Goal: Task Accomplishment & Management: Manage account settings

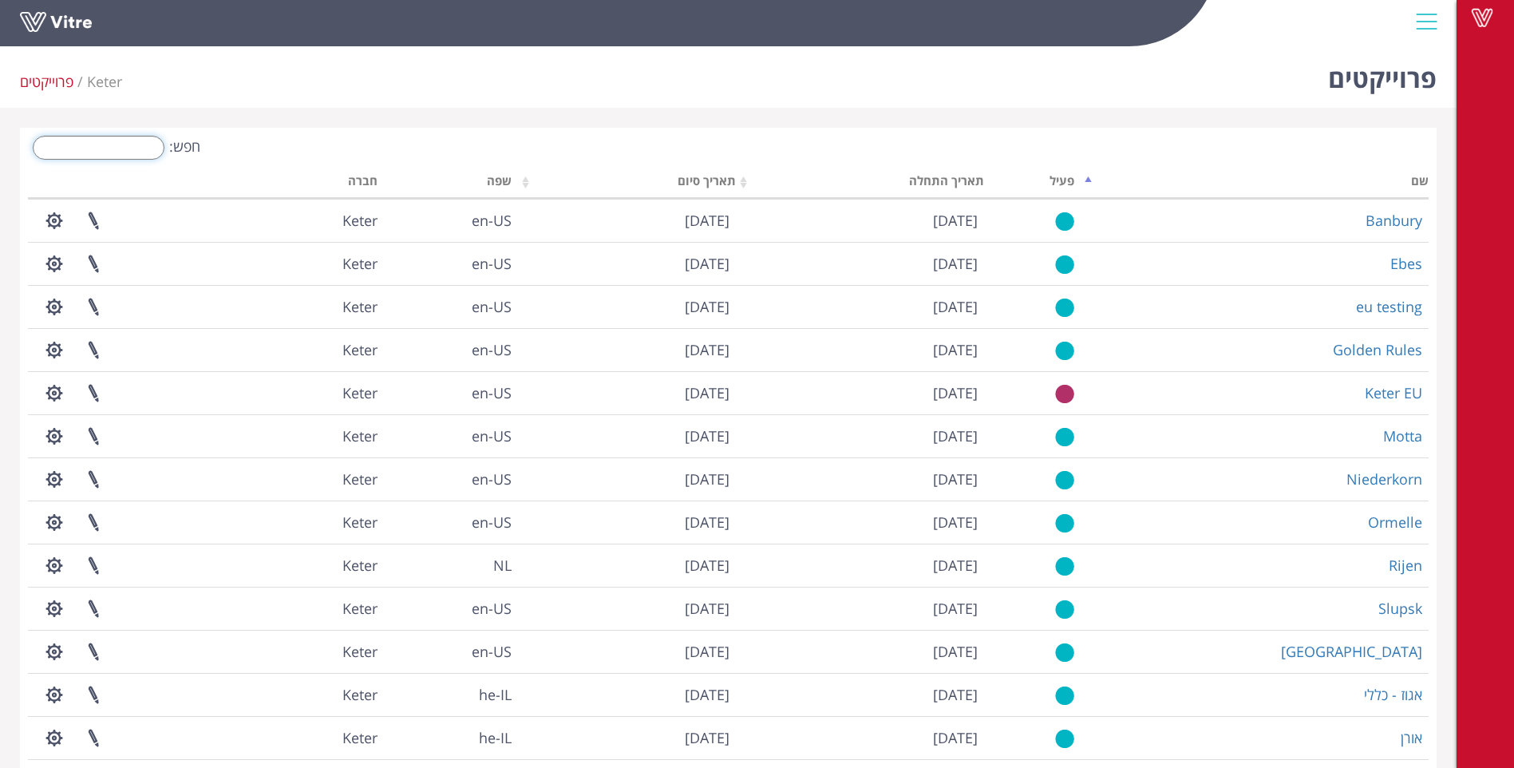
click at [129, 152] on input "חפש:" at bounding box center [99, 148] width 132 height 24
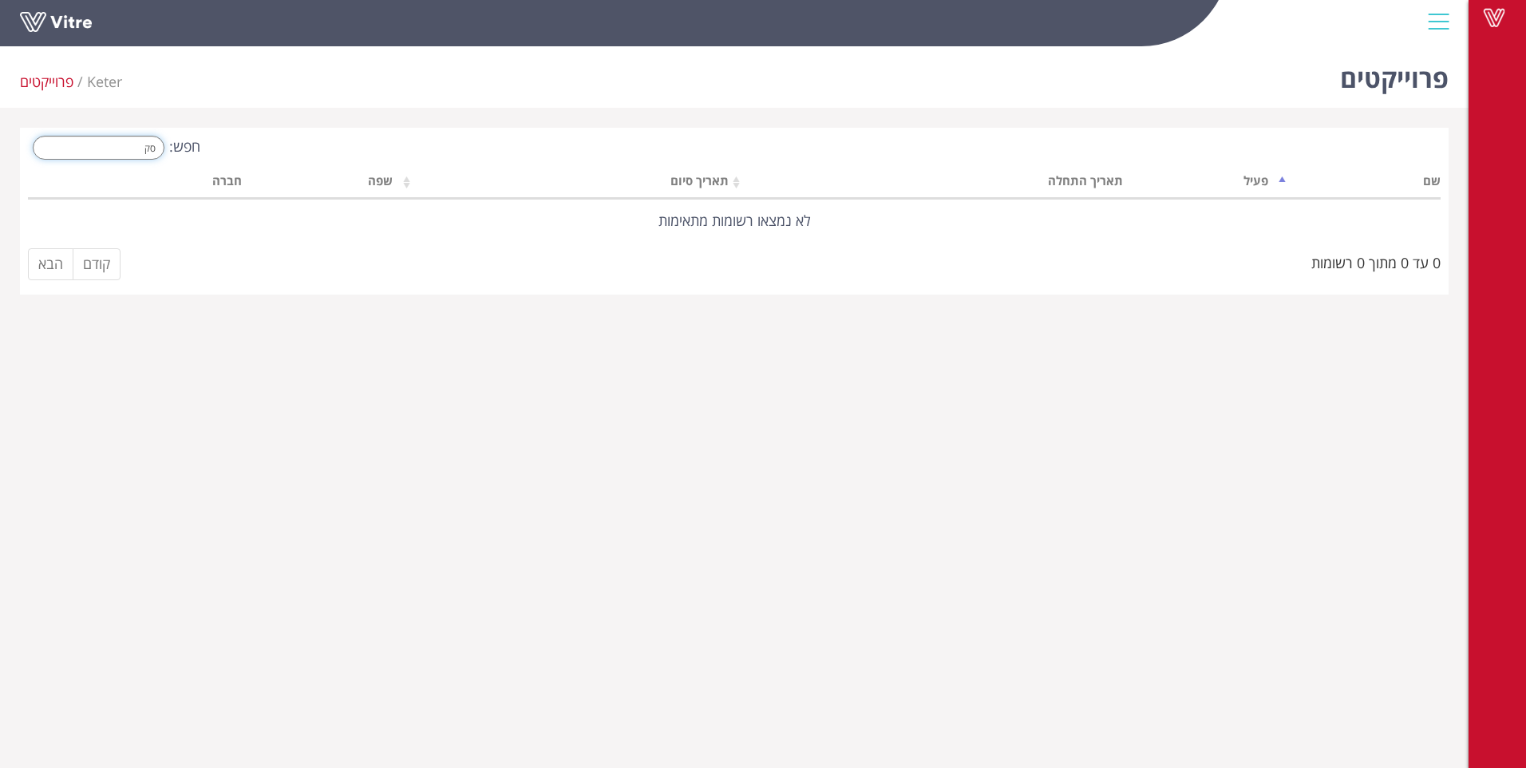
type input "ס"
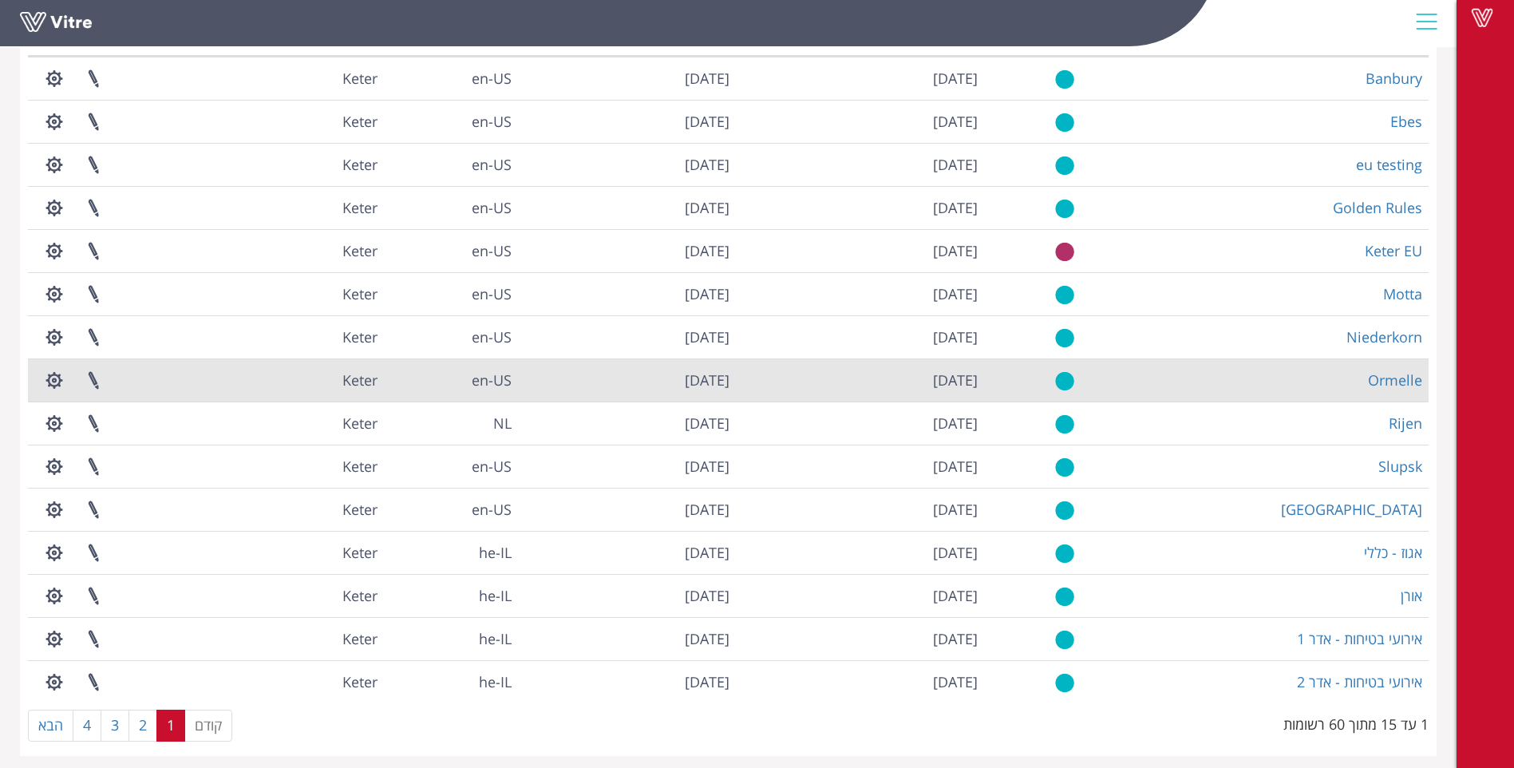
scroll to position [150, 0]
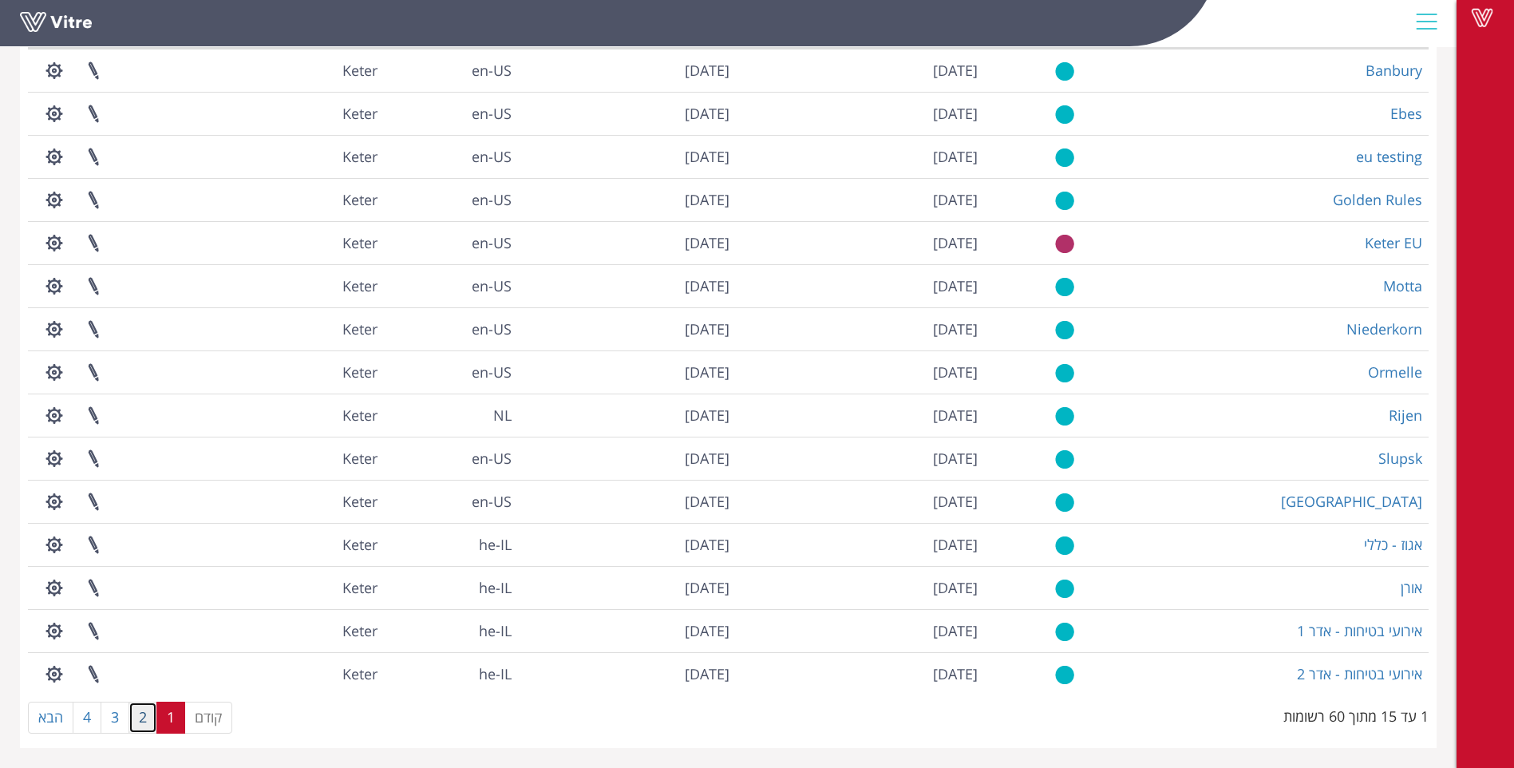
click at [140, 720] on link "2" at bounding box center [143, 718] width 29 height 32
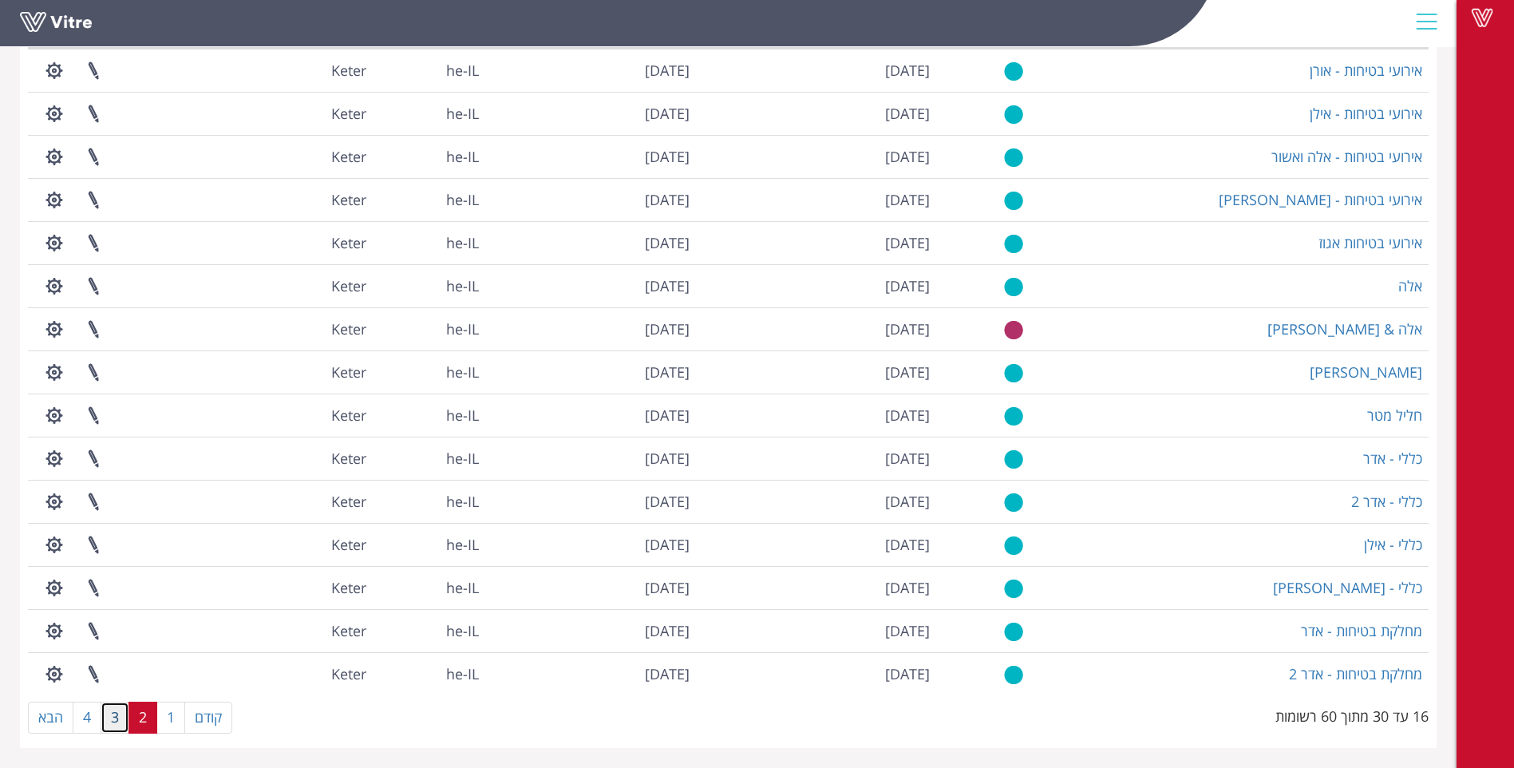
click at [116, 722] on link "3" at bounding box center [115, 718] width 29 height 32
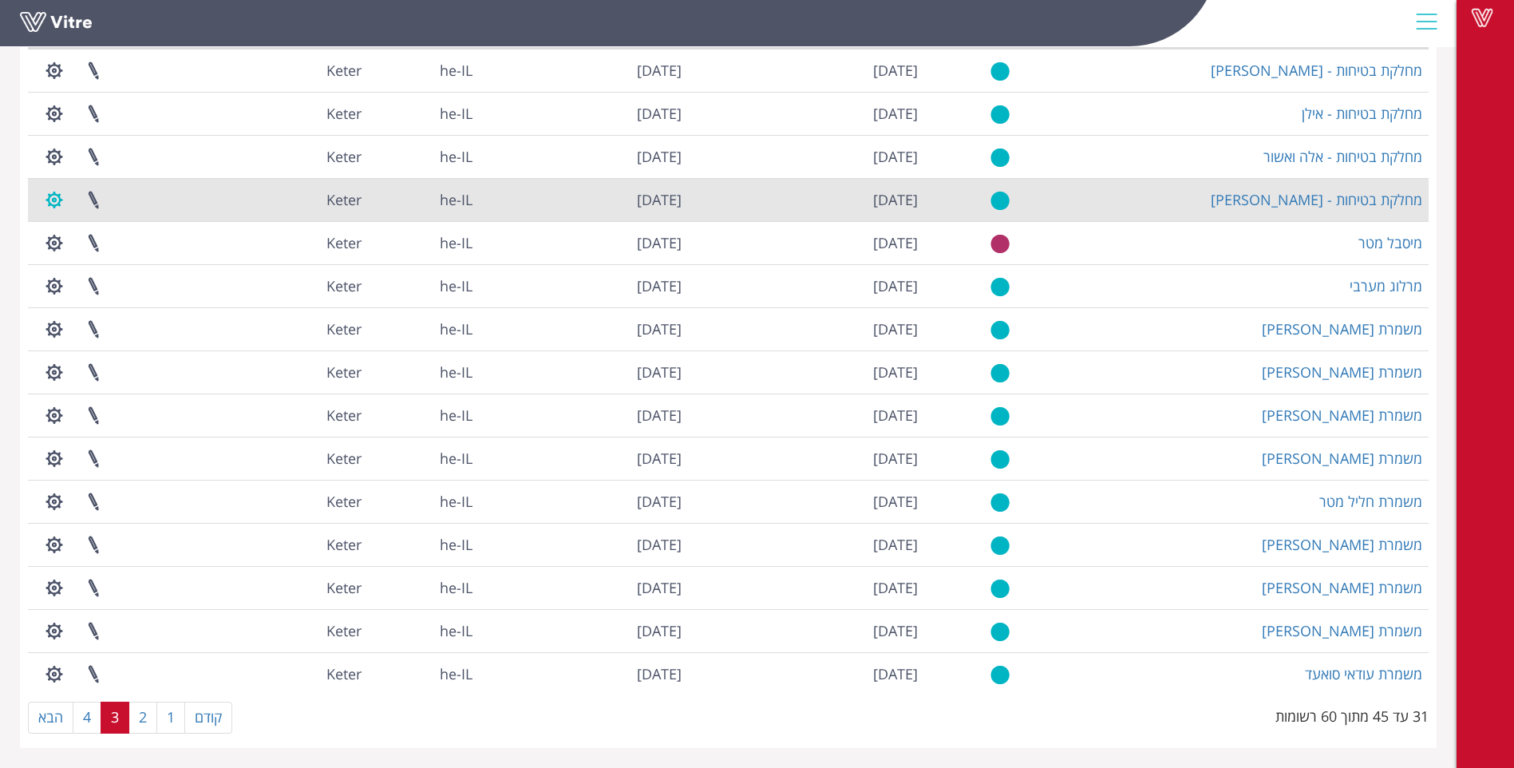
click at [61, 203] on button "button" at bounding box center [54, 200] width 40 height 42
click at [103, 257] on link "ניהול הרשאות בפרוייקט" at bounding box center [103, 258] width 136 height 21
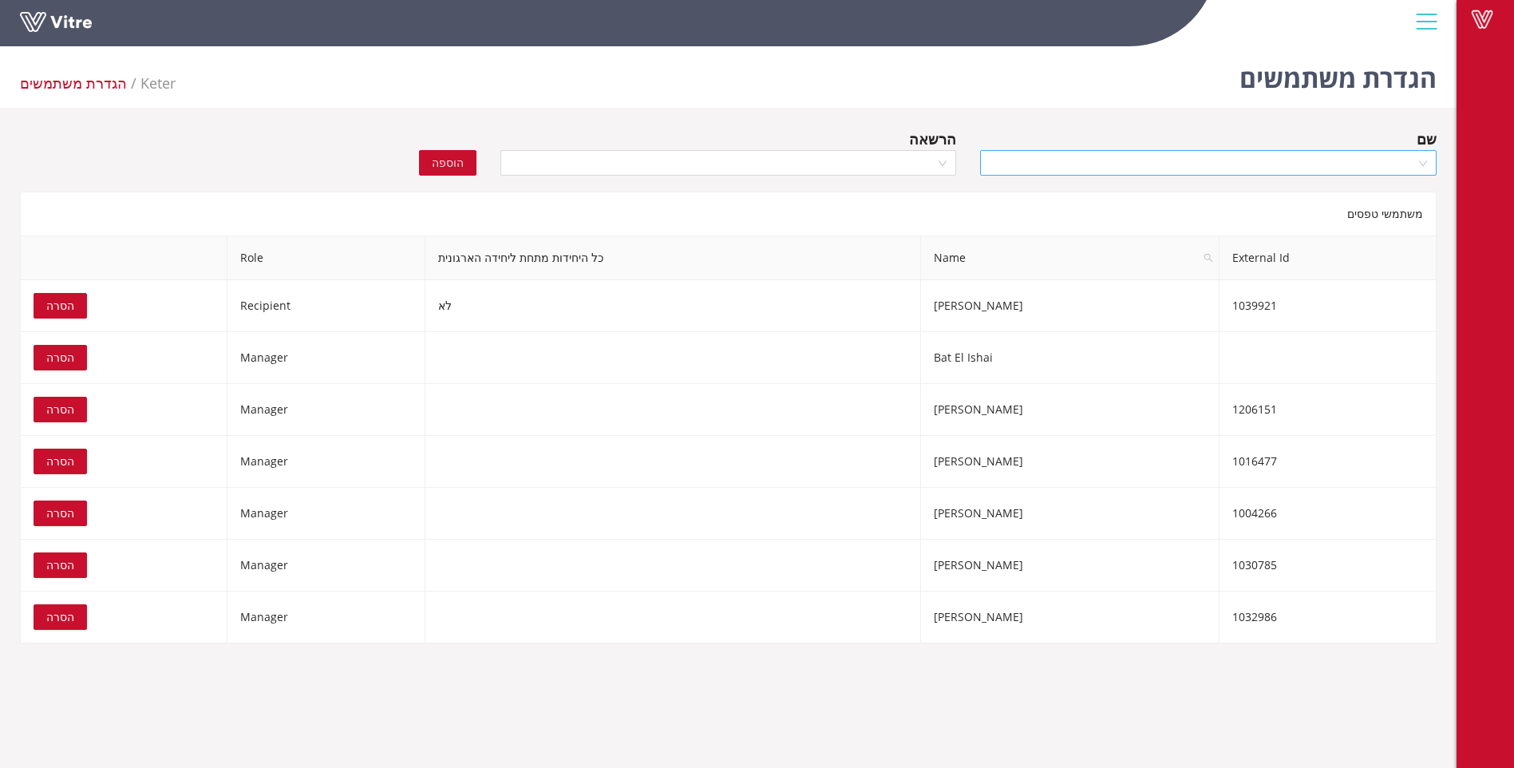
click at [1206, 156] on input "search" at bounding box center [1203, 163] width 426 height 24
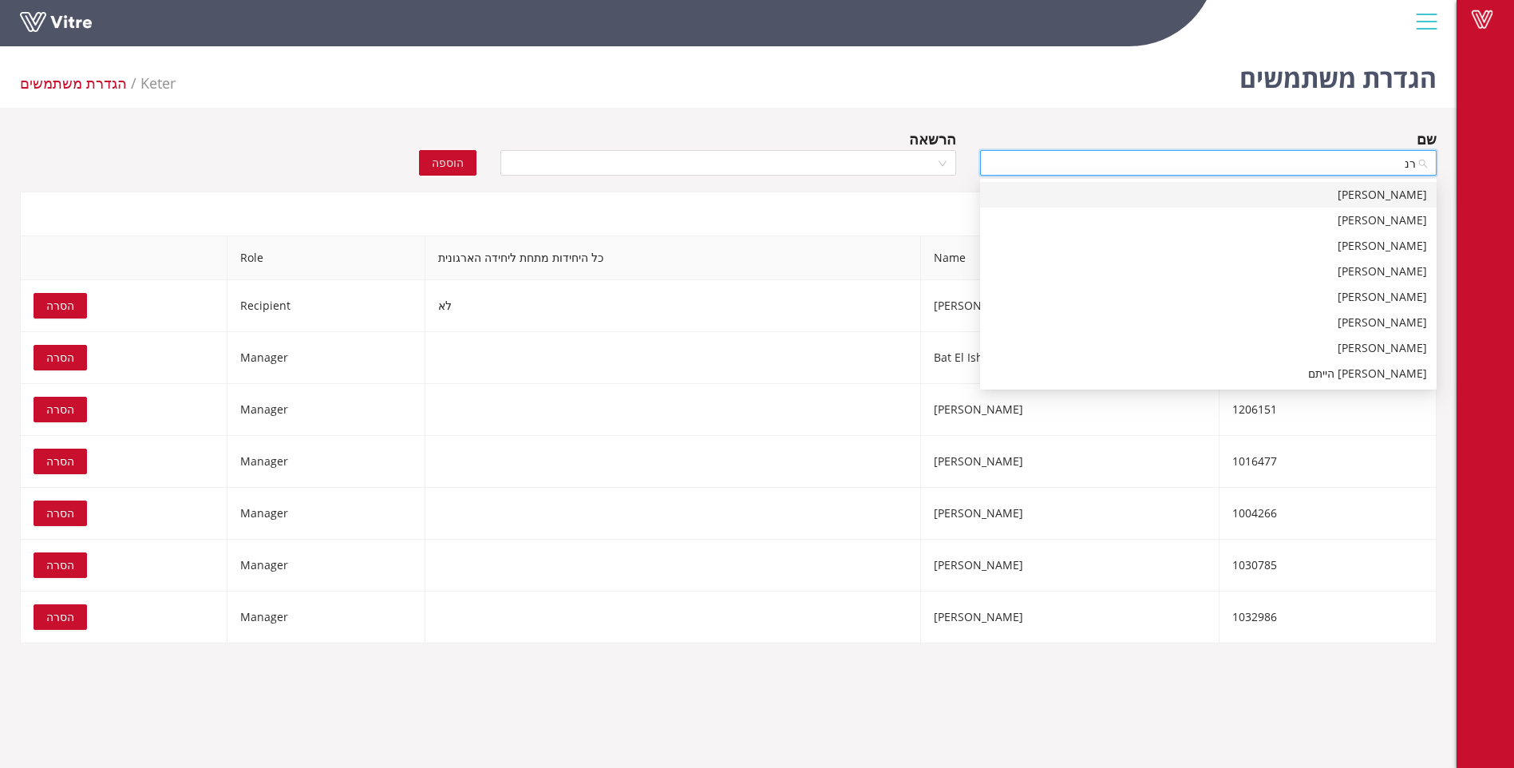
type input "רנא"
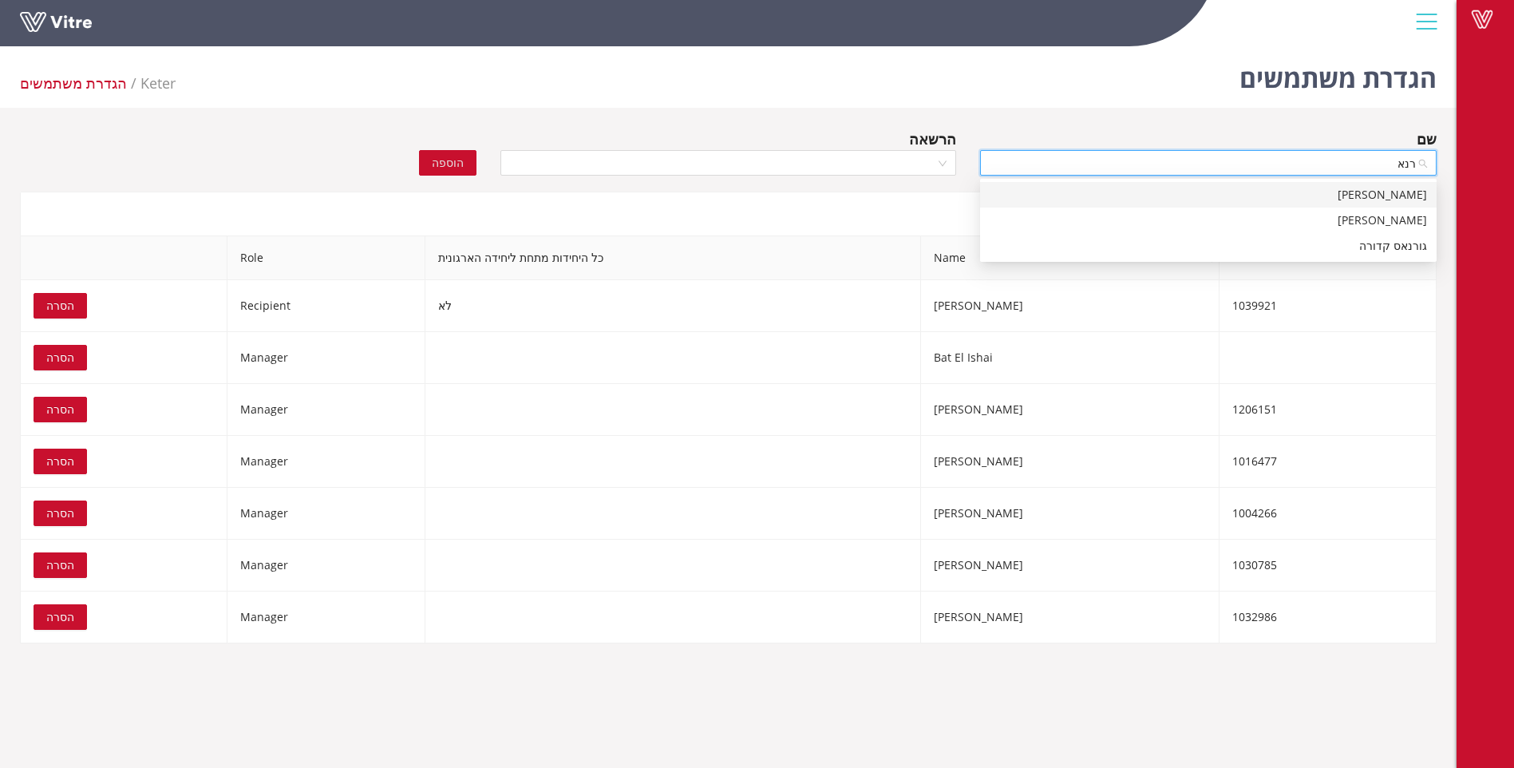
click at [1385, 196] on div "[PERSON_NAME]" at bounding box center [1208, 195] width 437 height 18
click at [940, 167] on div at bounding box center [729, 163] width 457 height 26
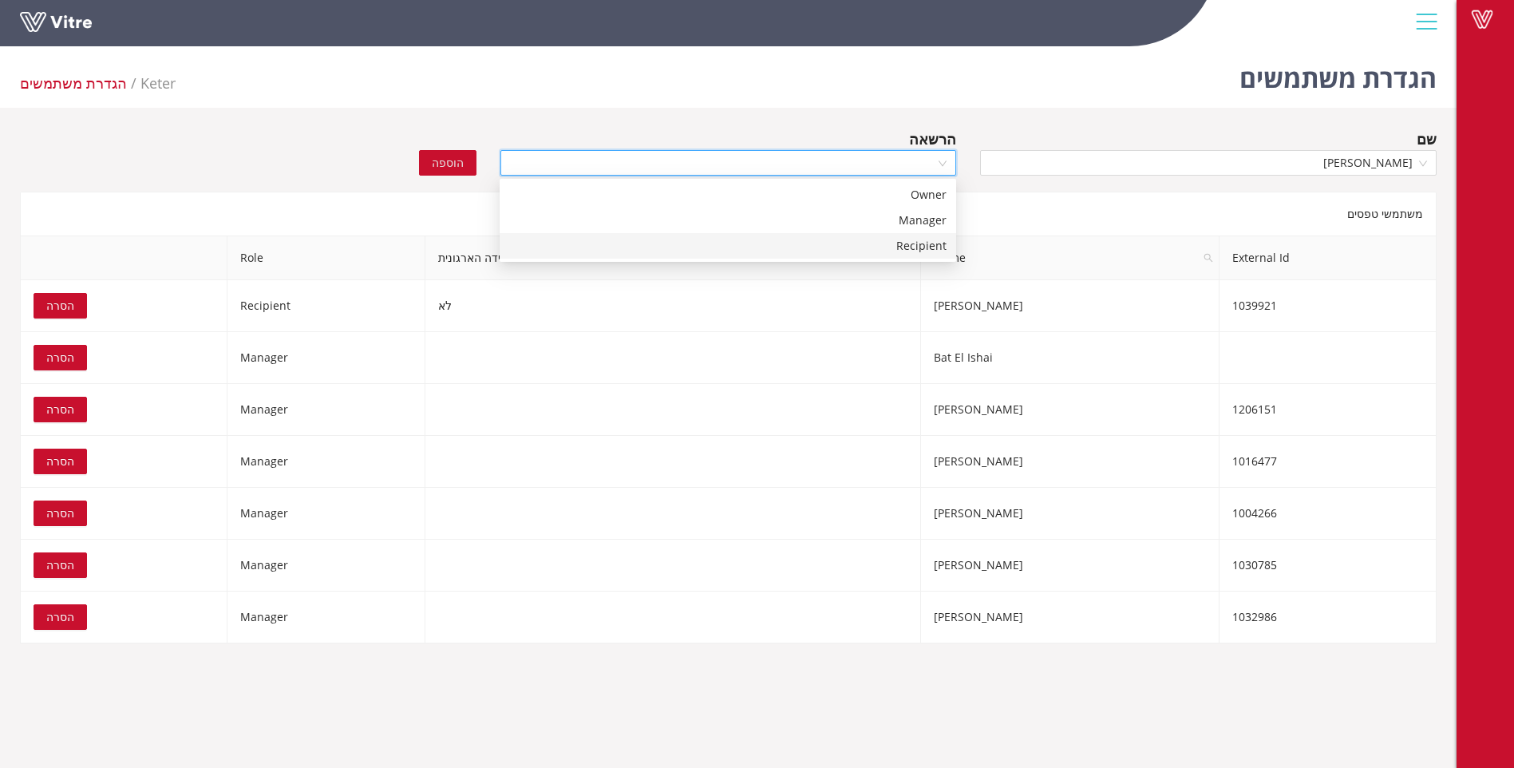
drag, startPoint x: 928, startPoint y: 248, endPoint x: 776, endPoint y: 242, distance: 151.8
click at [926, 249] on div "Recipient" at bounding box center [727, 246] width 437 height 18
click at [441, 164] on span "הוספה" at bounding box center [448, 163] width 32 height 18
click at [941, 160] on span "Recipient" at bounding box center [728, 163] width 437 height 24
click at [930, 225] on div "Manager" at bounding box center [727, 221] width 437 height 18
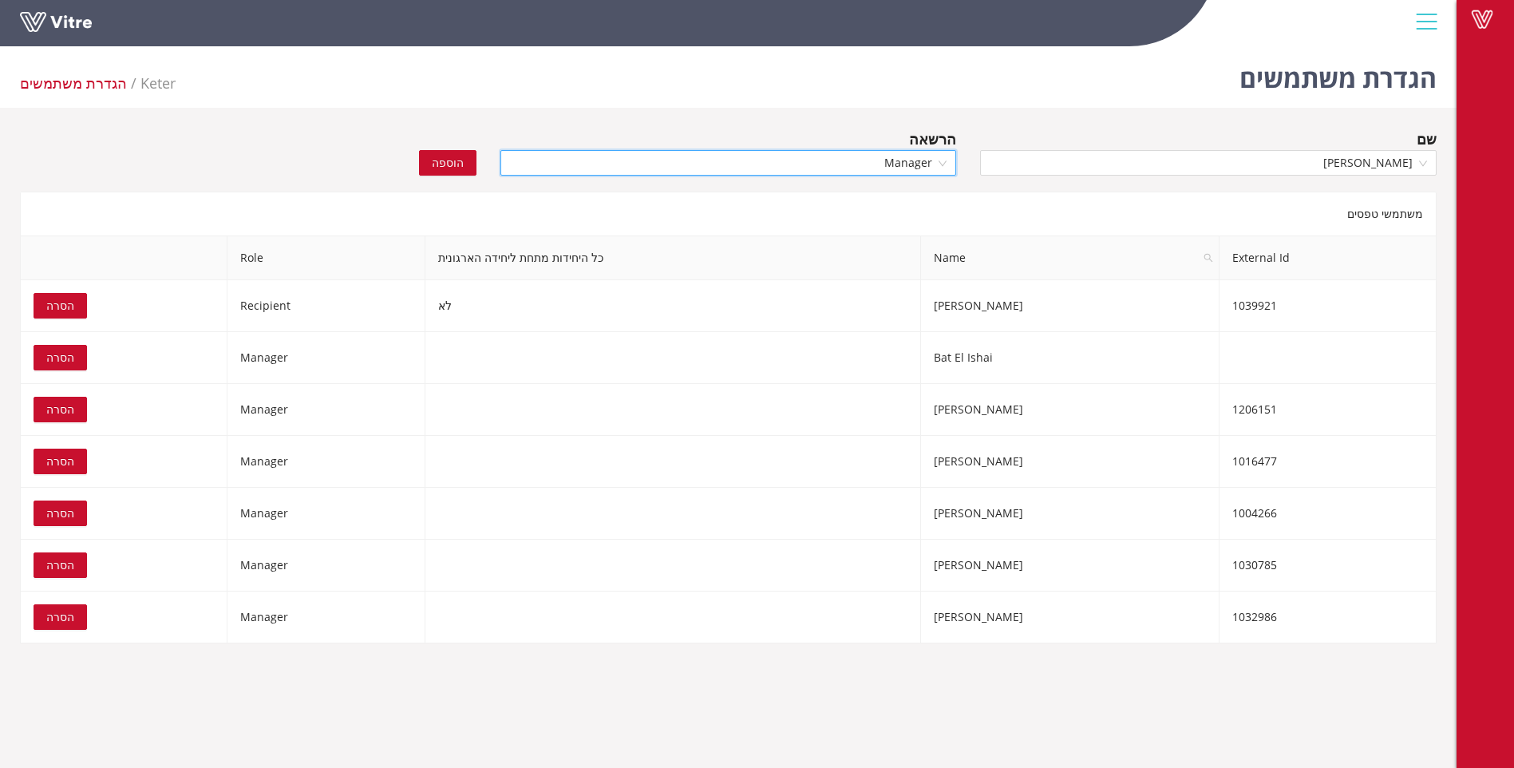
click at [453, 167] on span "הוספה" at bounding box center [448, 163] width 32 height 18
click at [942, 162] on span "Manager" at bounding box center [728, 163] width 437 height 24
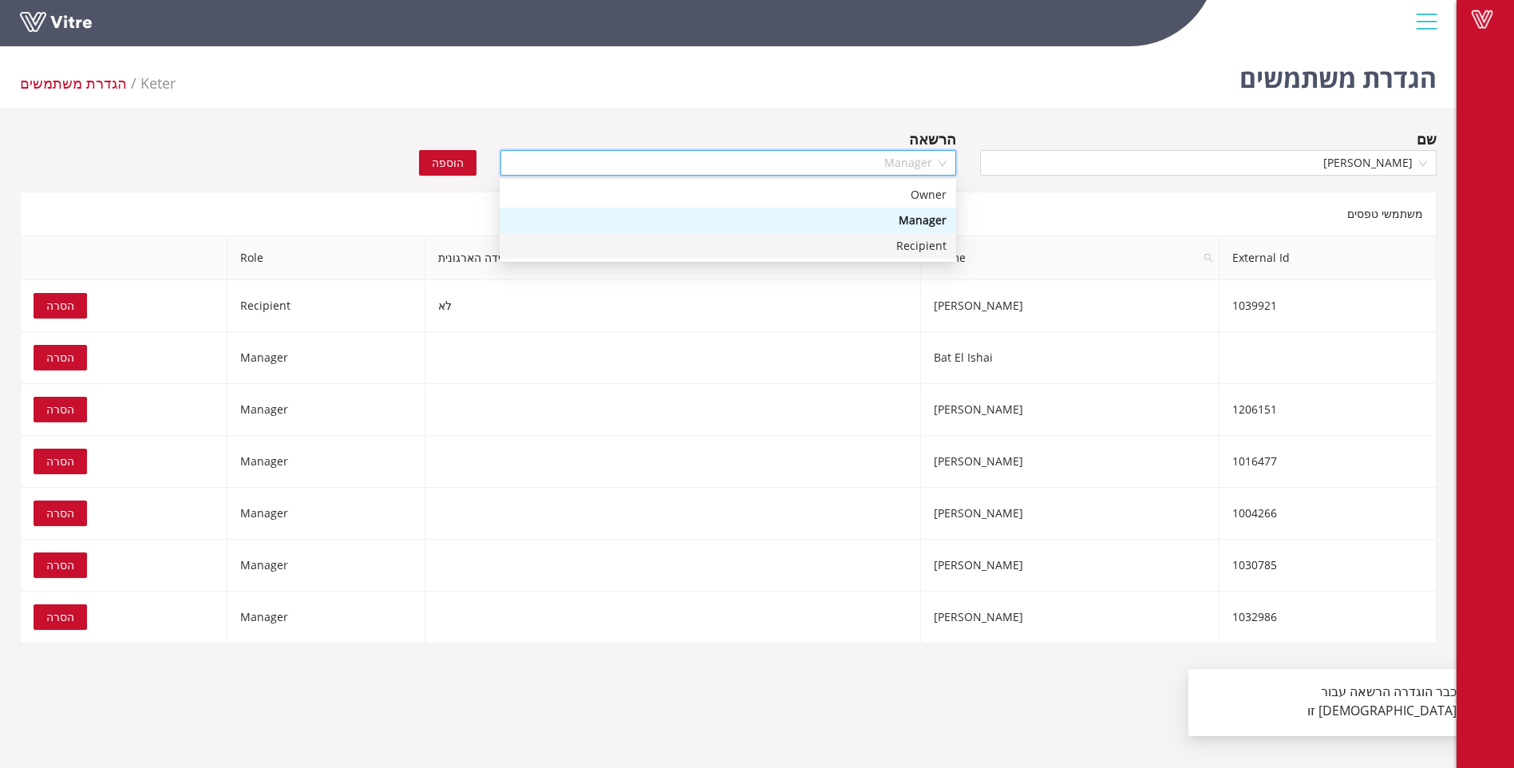
click at [905, 243] on div "Recipient" at bounding box center [727, 246] width 437 height 18
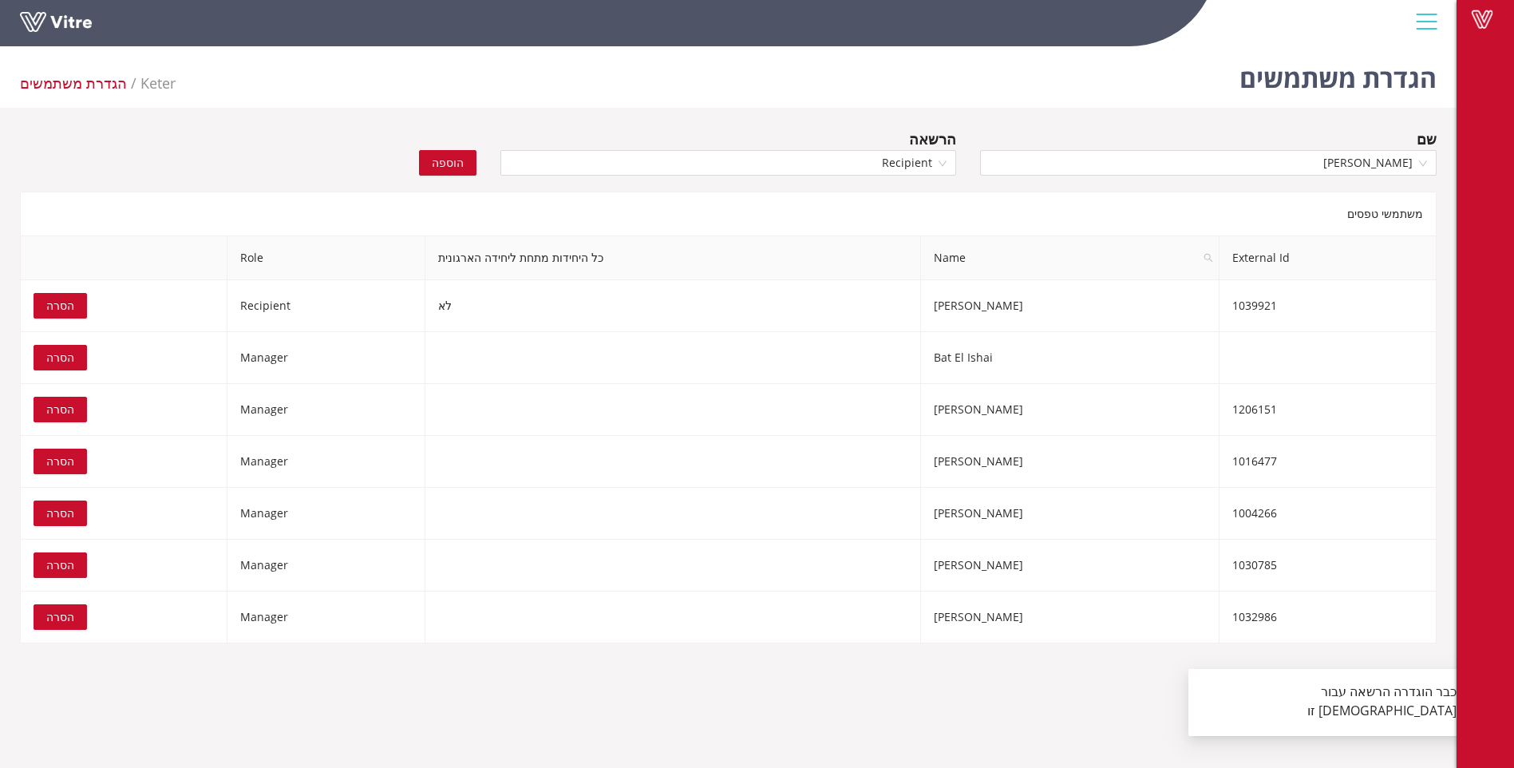
click at [461, 164] on span "הוספה" at bounding box center [448, 163] width 32 height 18
